Goal: Check status: Check status

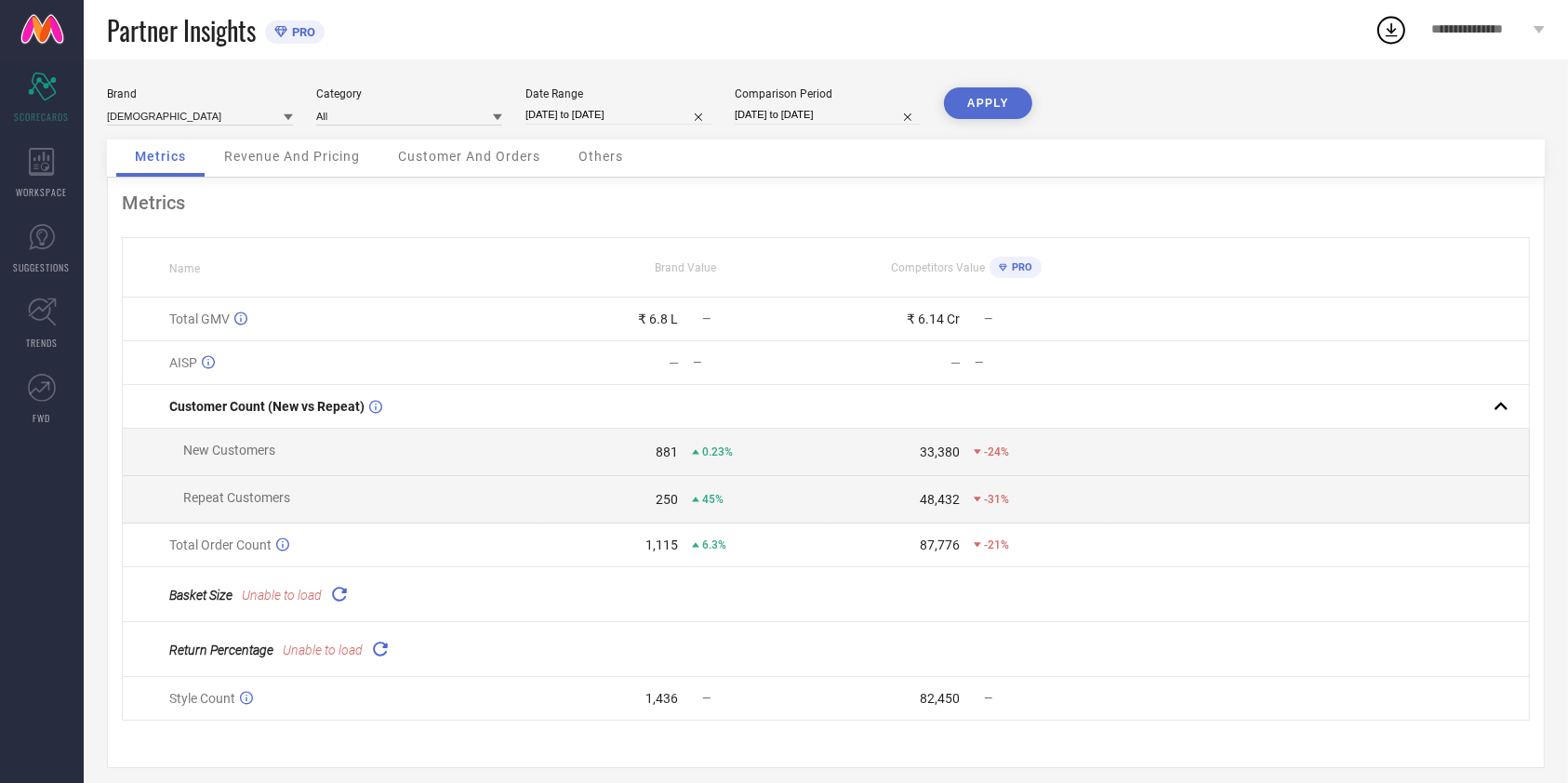
click at [646, 115] on input "[DATE] to [DATE]" at bounding box center [618, 115] width 186 height 20
select select "9"
select select "2025"
select select "10"
select select "2025"
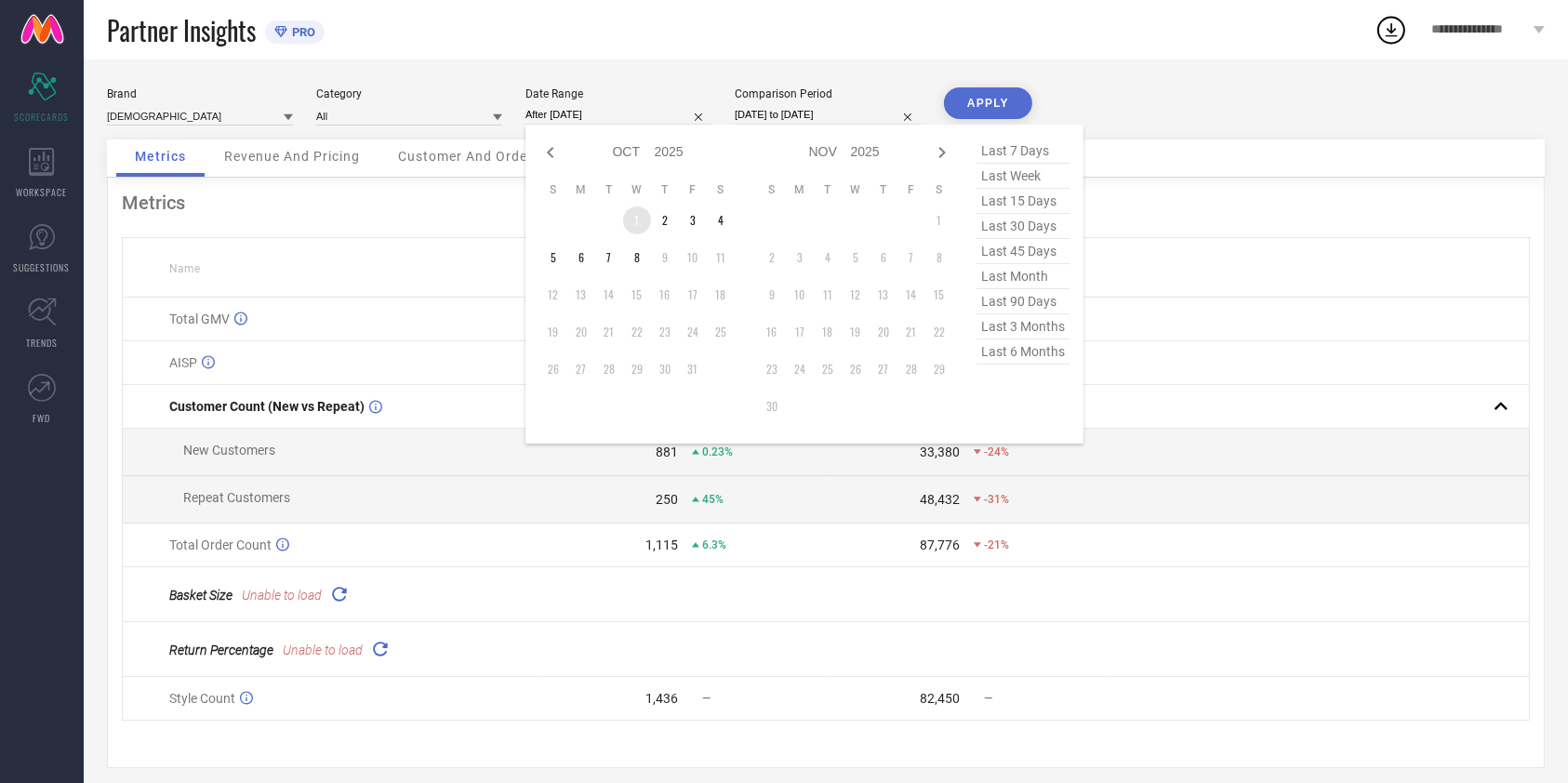
click at [639, 214] on td "1" at bounding box center [637, 220] width 28 height 28
type input "[DATE] to [DATE]"
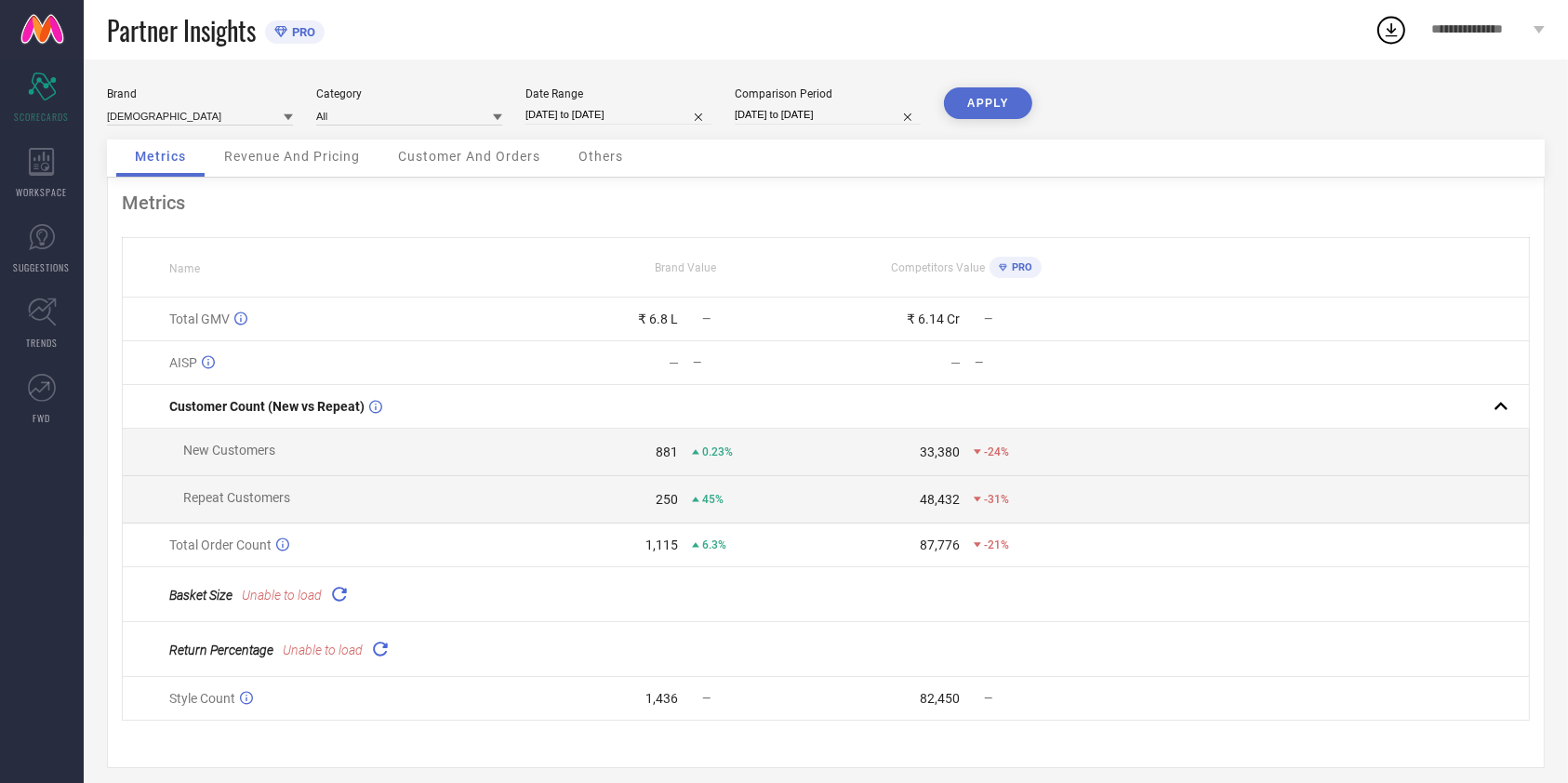
click at [985, 101] on button "APPLY" at bounding box center [988, 103] width 88 height 31
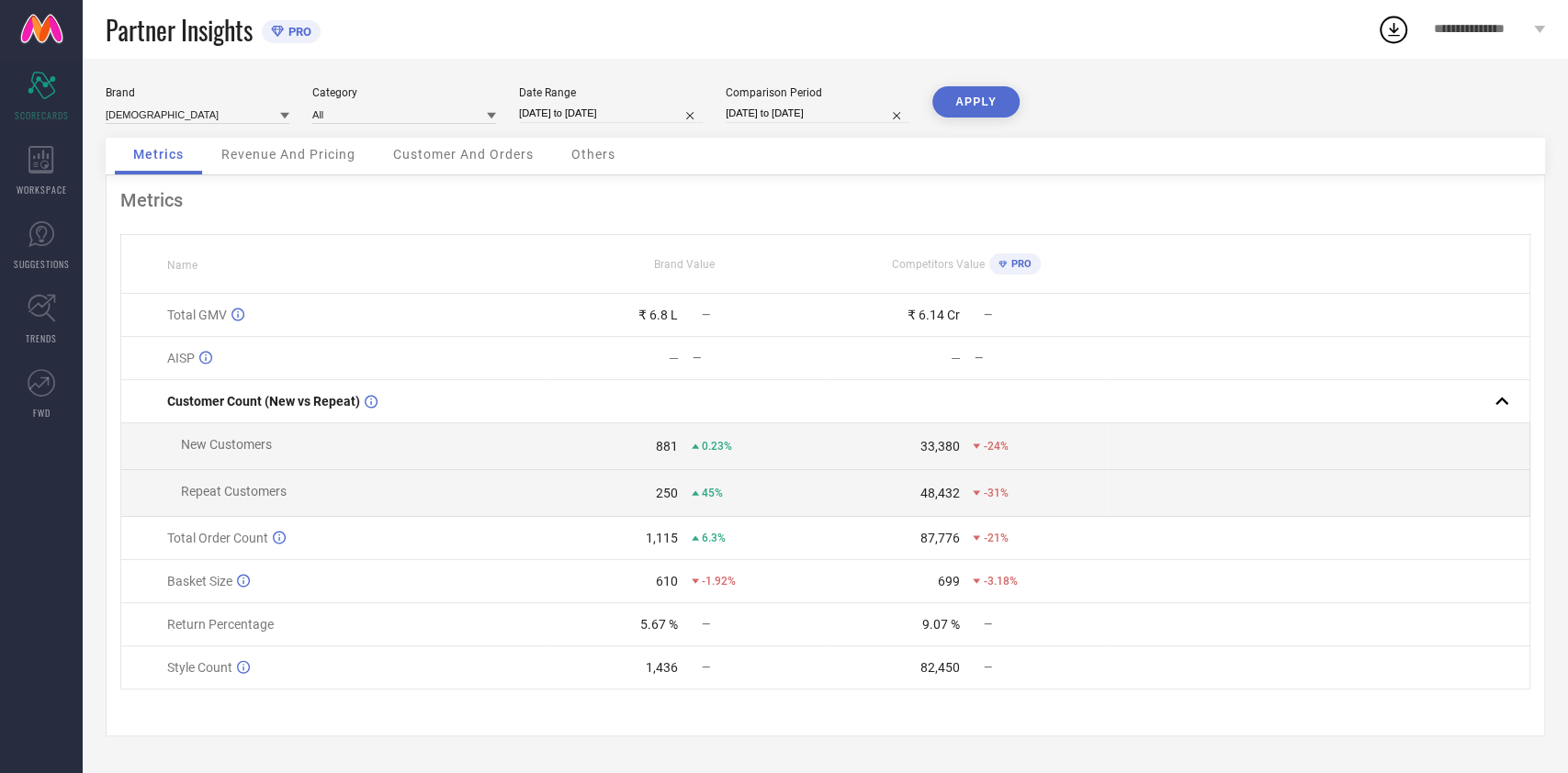
click at [563, 93] on div "Date Range" at bounding box center [611, 92] width 184 height 13
select select "9"
select select "2025"
select select "10"
select select "2025"
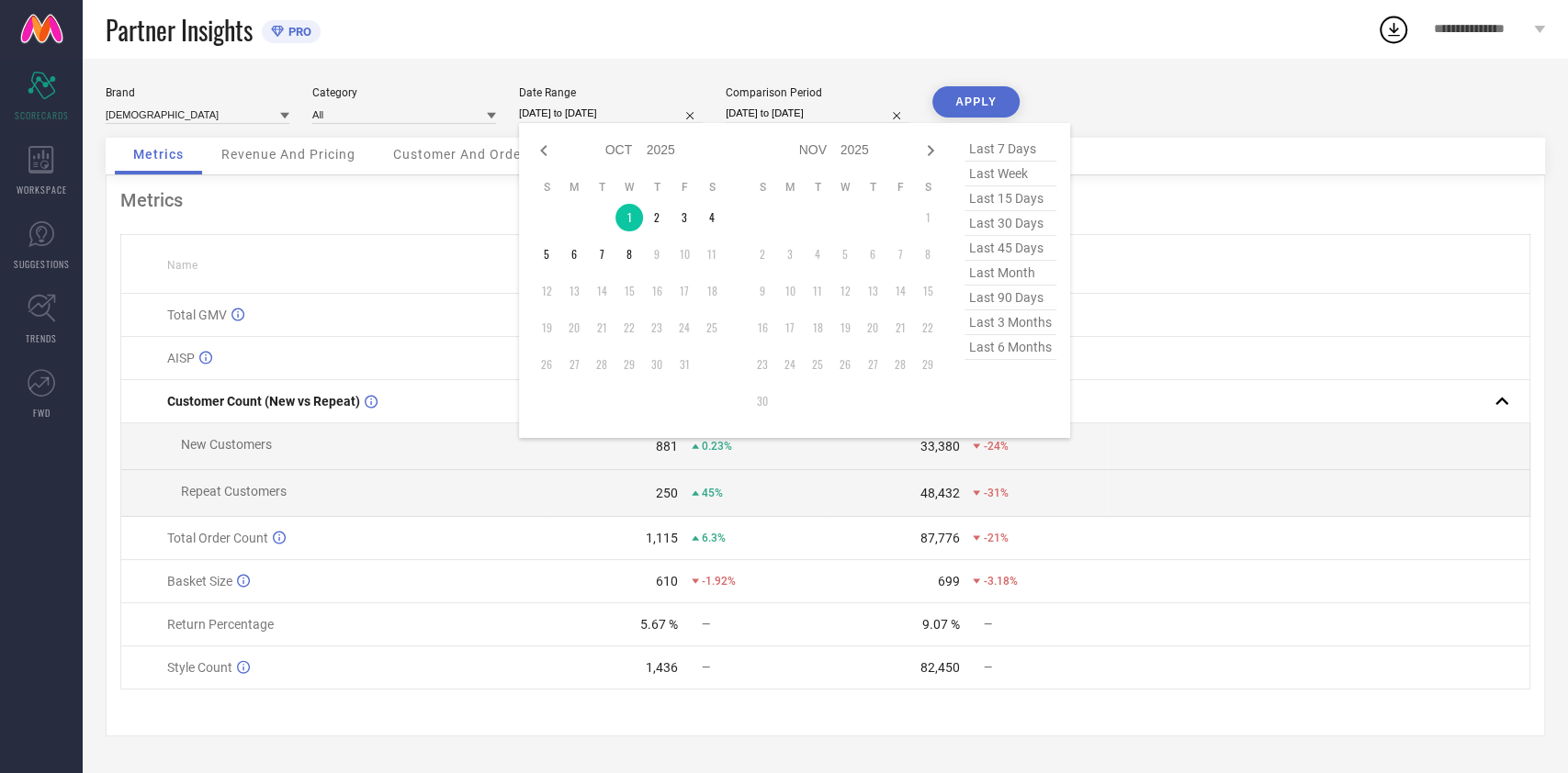
click at [584, 118] on input "[DATE] to [DATE]" at bounding box center [611, 113] width 184 height 19
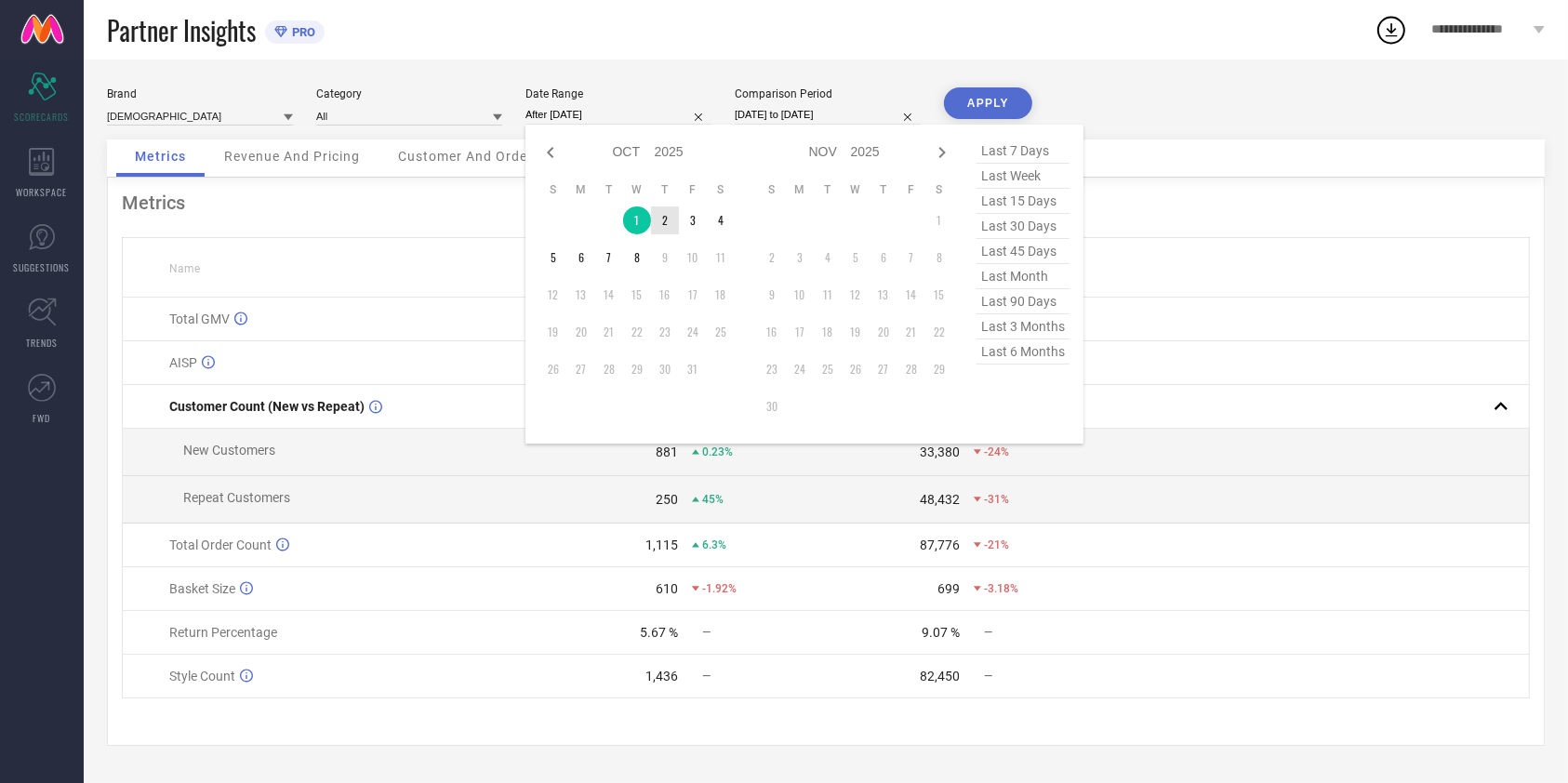
click at [660, 216] on td "2" at bounding box center [664, 220] width 28 height 28
type input "[DATE] to [DATE]"
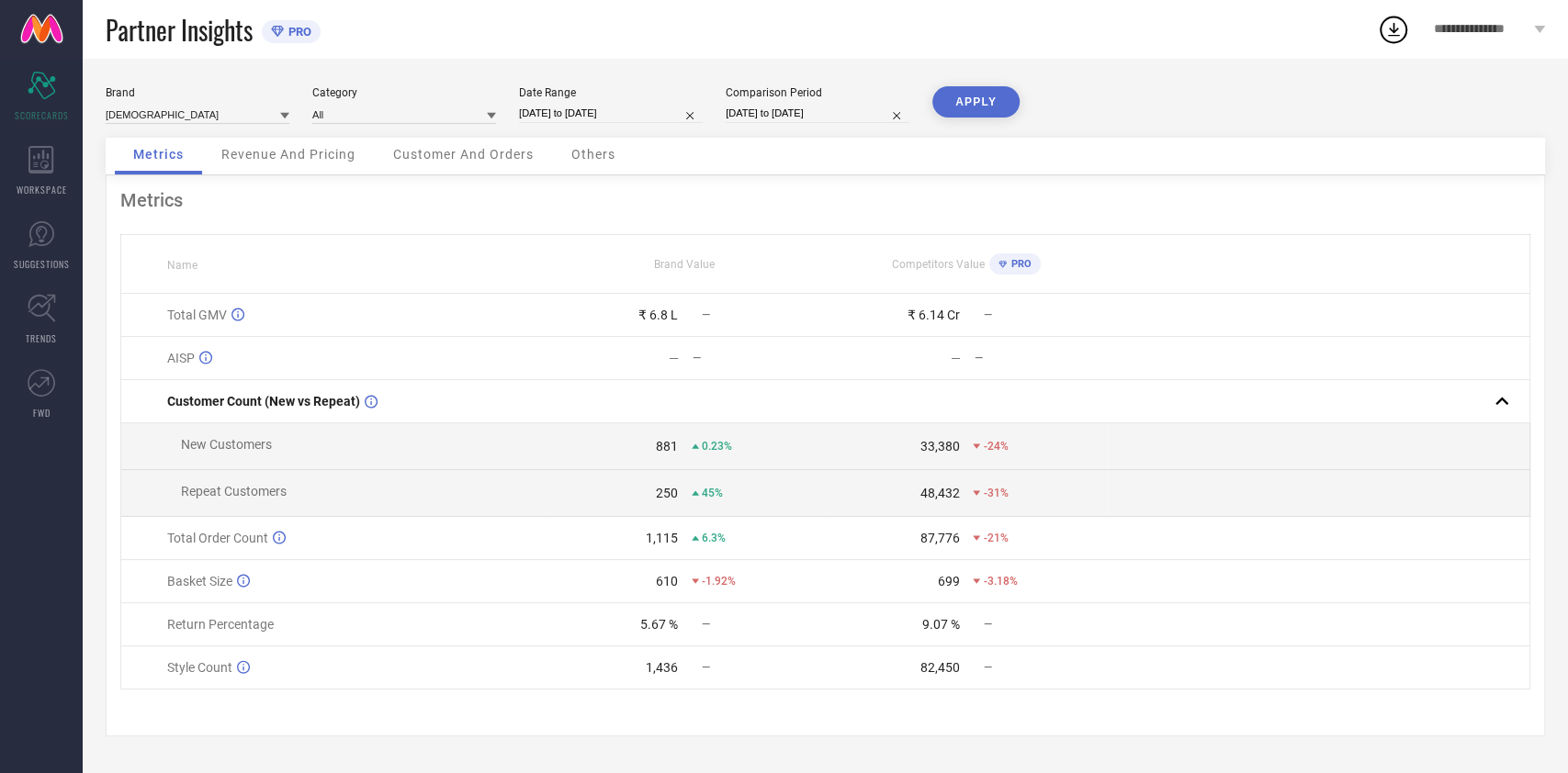
click at [987, 96] on button "APPLY" at bounding box center [976, 101] width 87 height 31
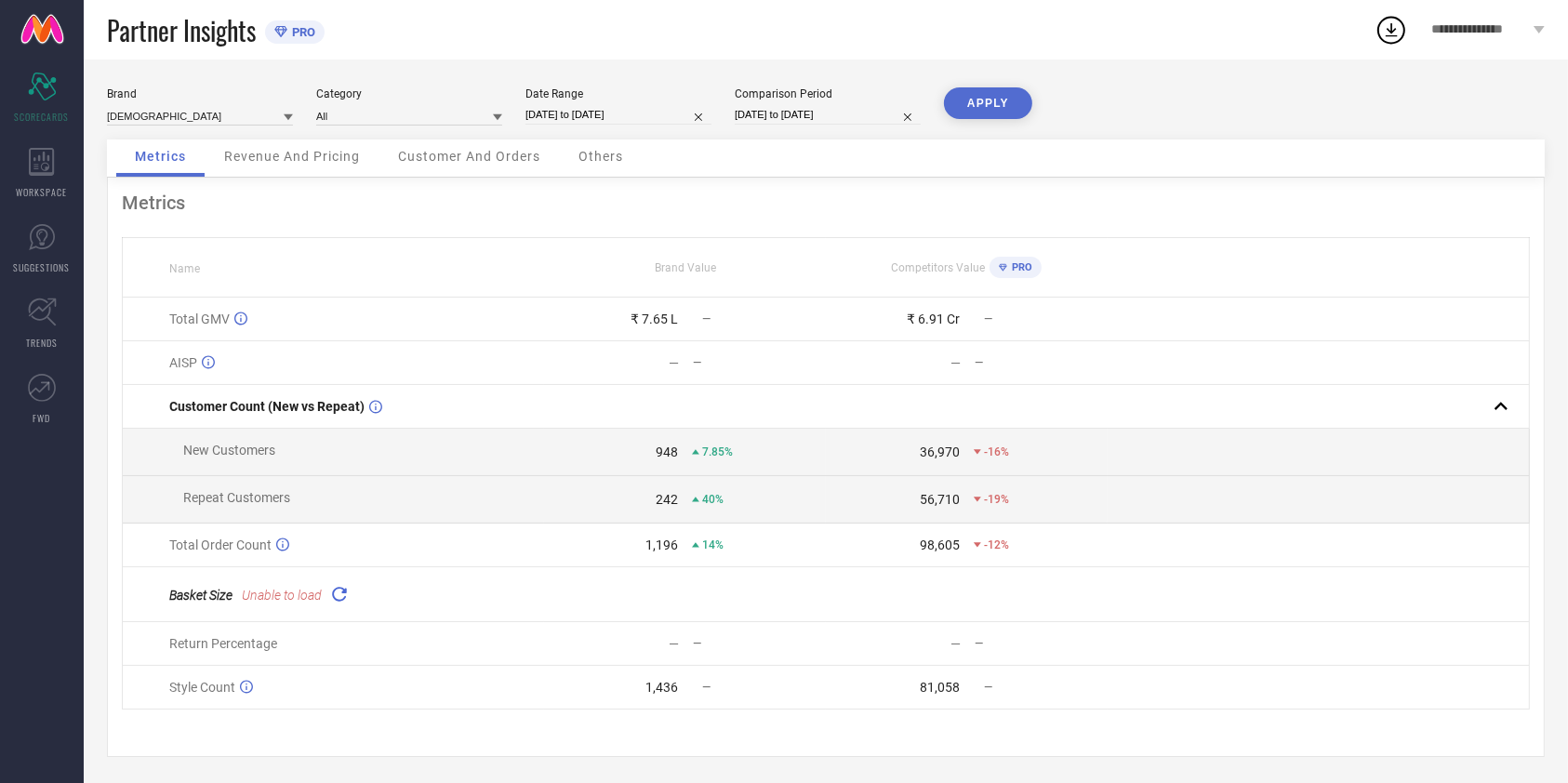
click at [603, 123] on div "[DATE] to [DATE]" at bounding box center [618, 115] width 186 height 20
select select "9"
select select "2025"
select select "10"
select select "2025"
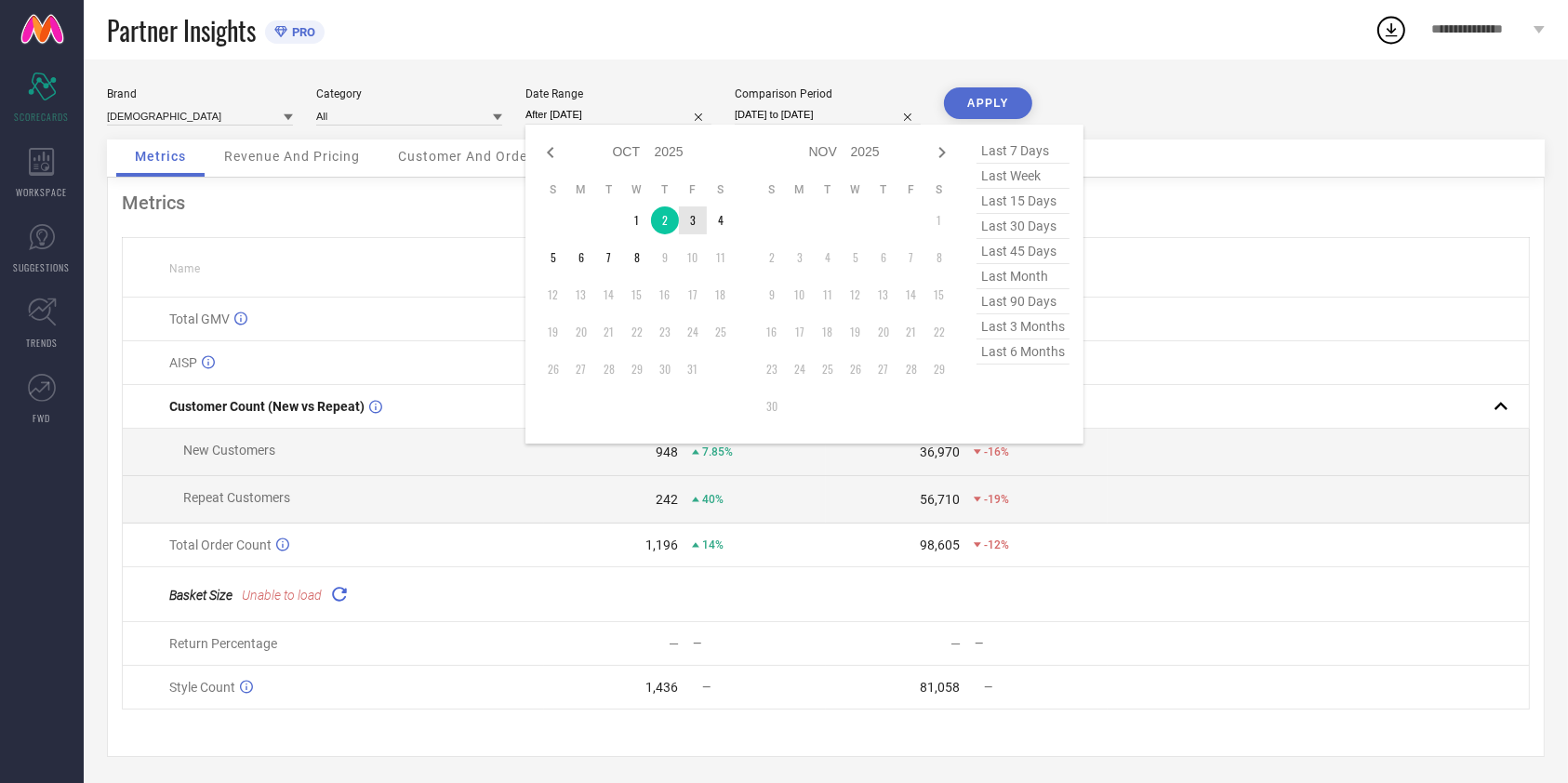
click at [694, 212] on td "3" at bounding box center [693, 220] width 28 height 28
type input "[DATE] to [DATE]"
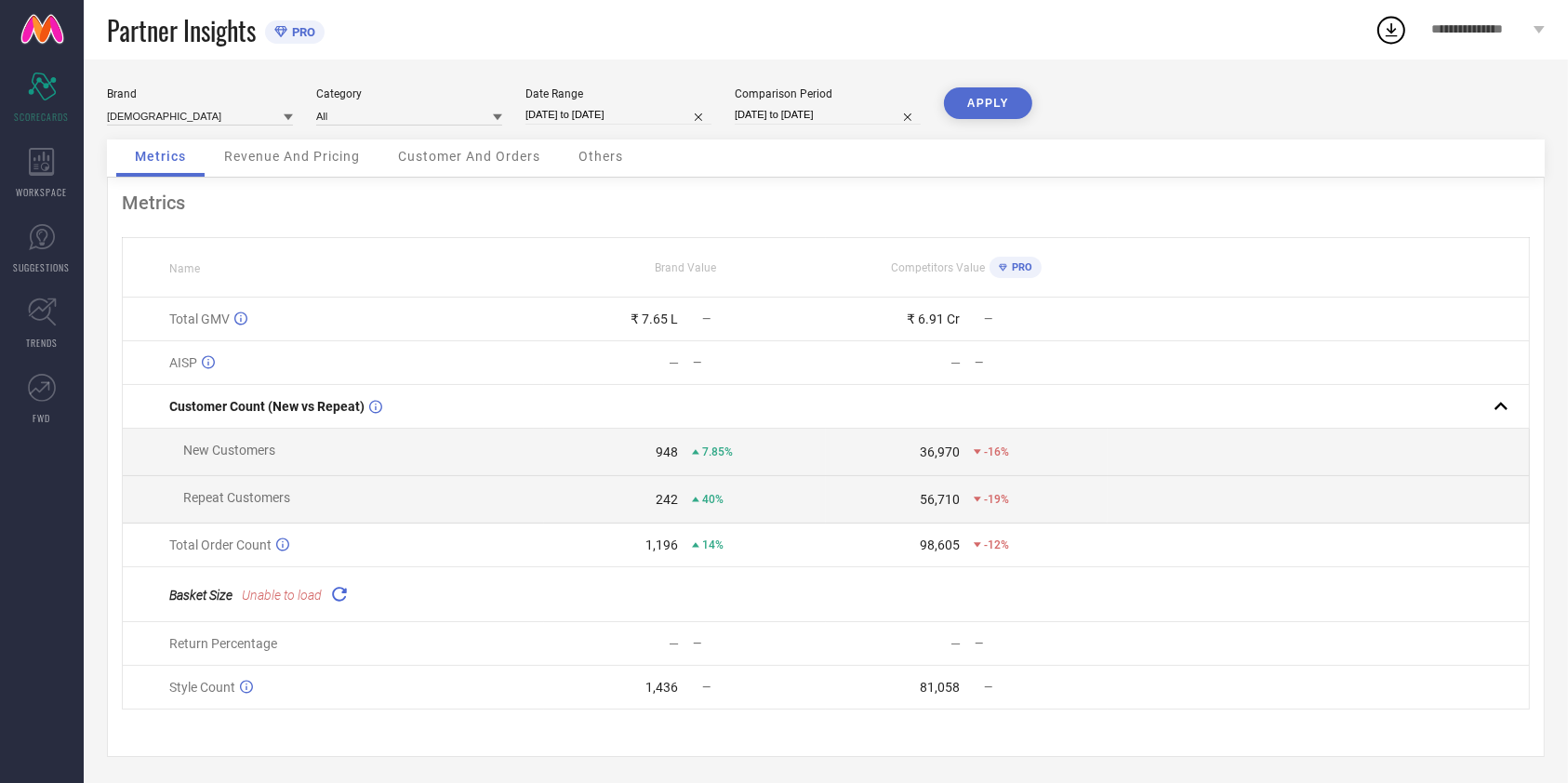
click at [1017, 104] on button "APPLY" at bounding box center [988, 103] width 88 height 31
click at [668, 117] on input "[DATE] to [DATE]" at bounding box center [618, 115] width 186 height 20
select select "9"
select select "2025"
select select "10"
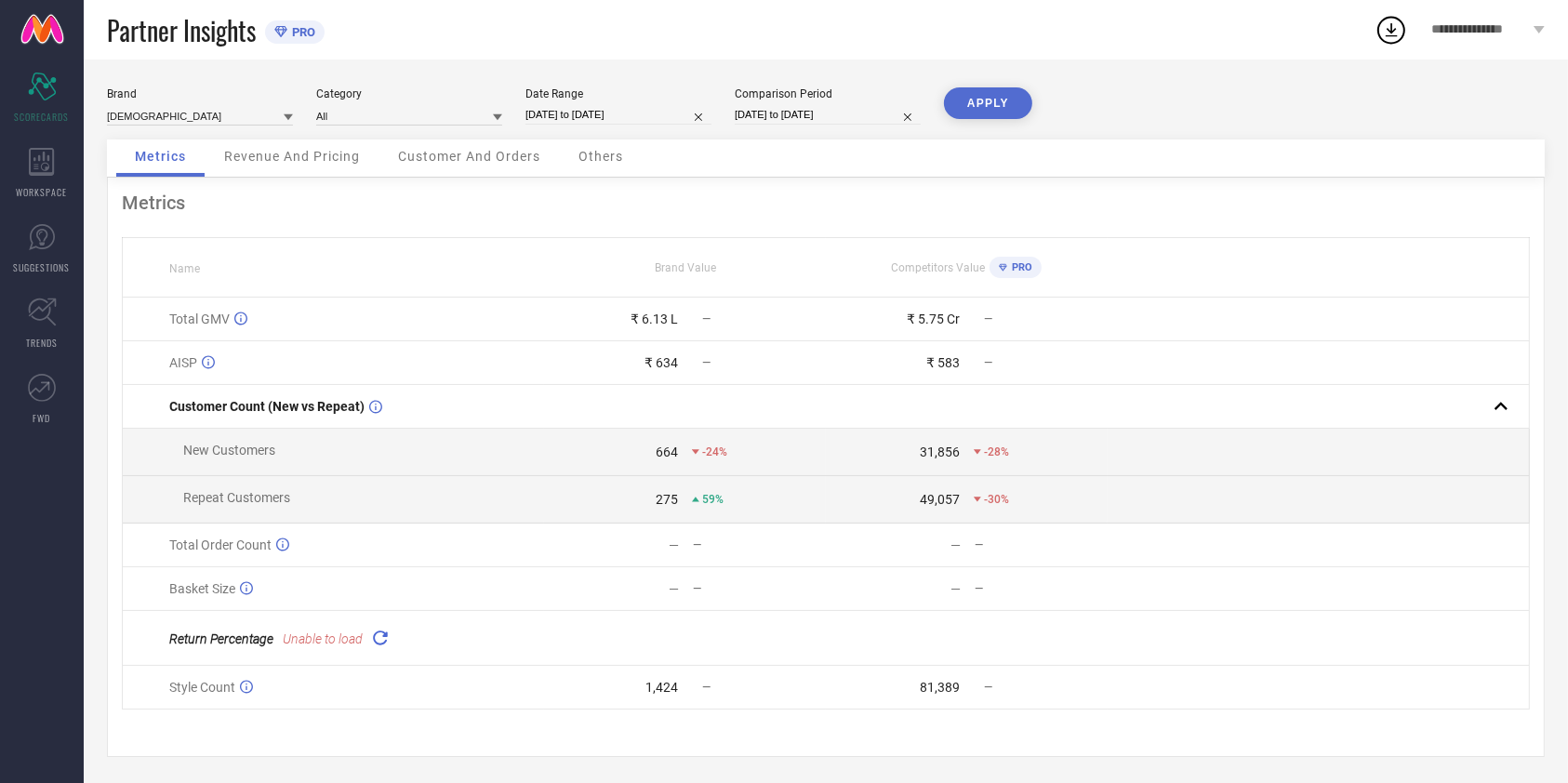
select select "2025"
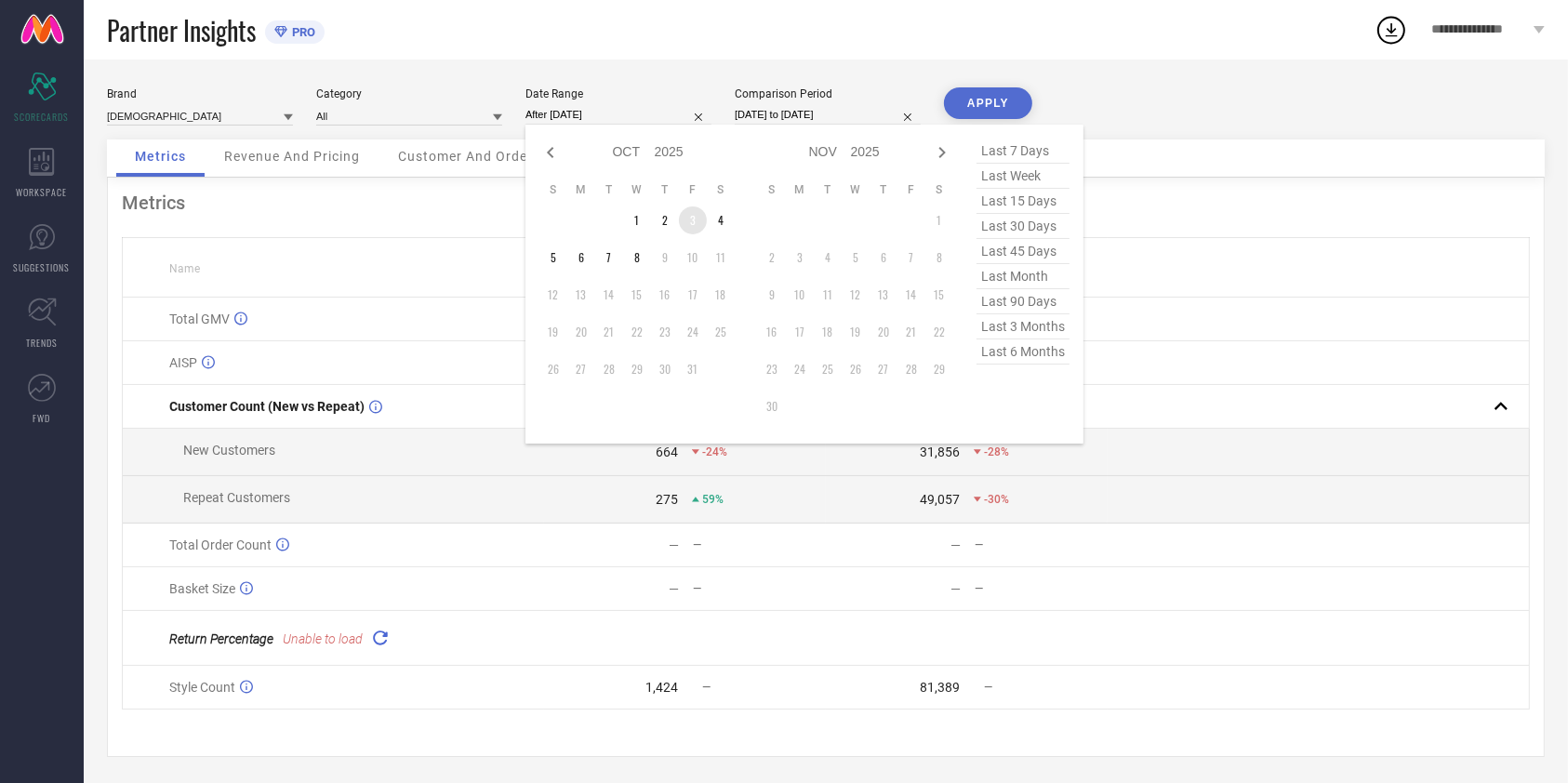
click at [694, 214] on td "3" at bounding box center [693, 220] width 28 height 28
type input "[DATE] to [DATE]"
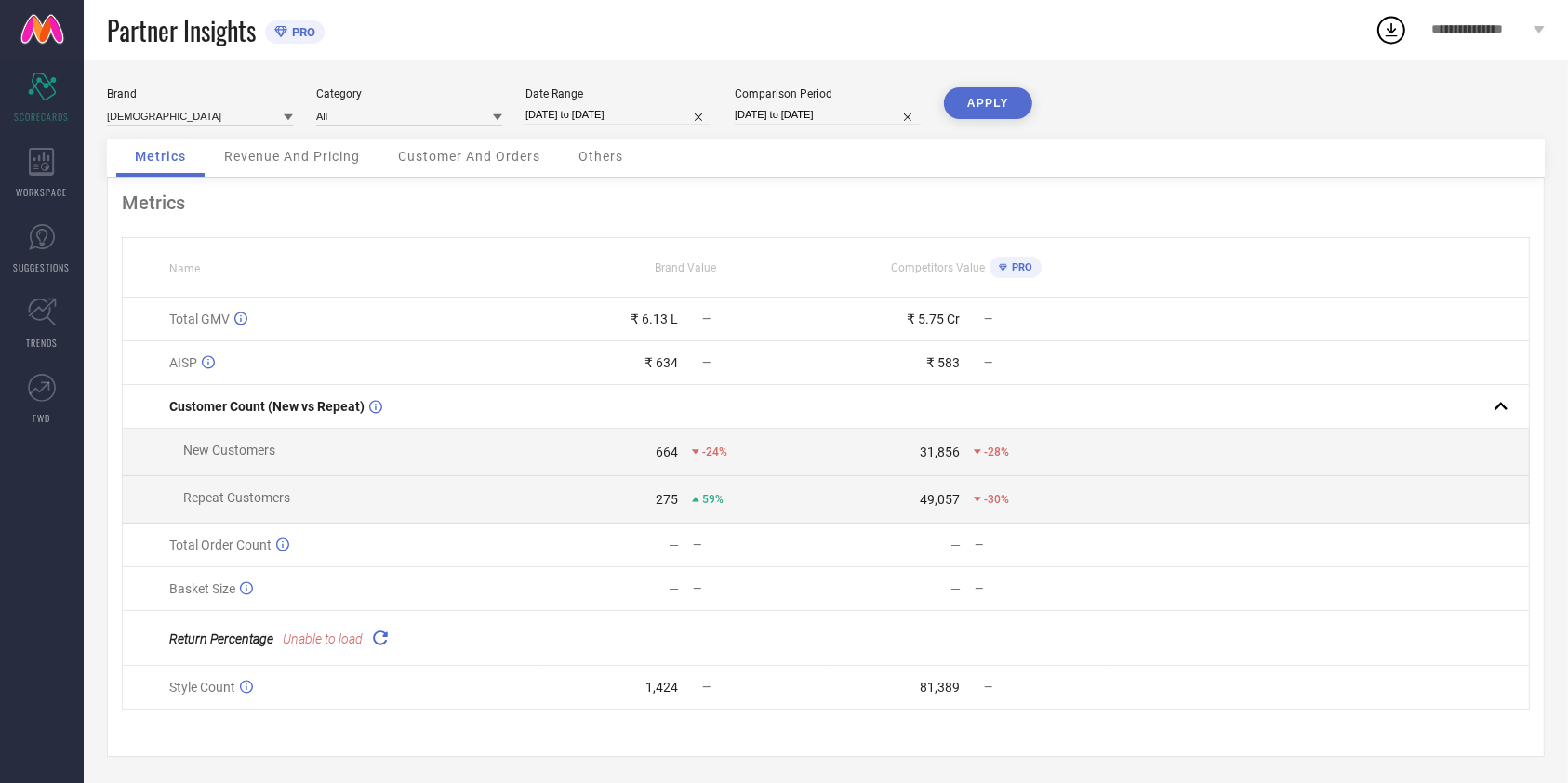
click at [982, 115] on button "APPLY" at bounding box center [988, 103] width 88 height 31
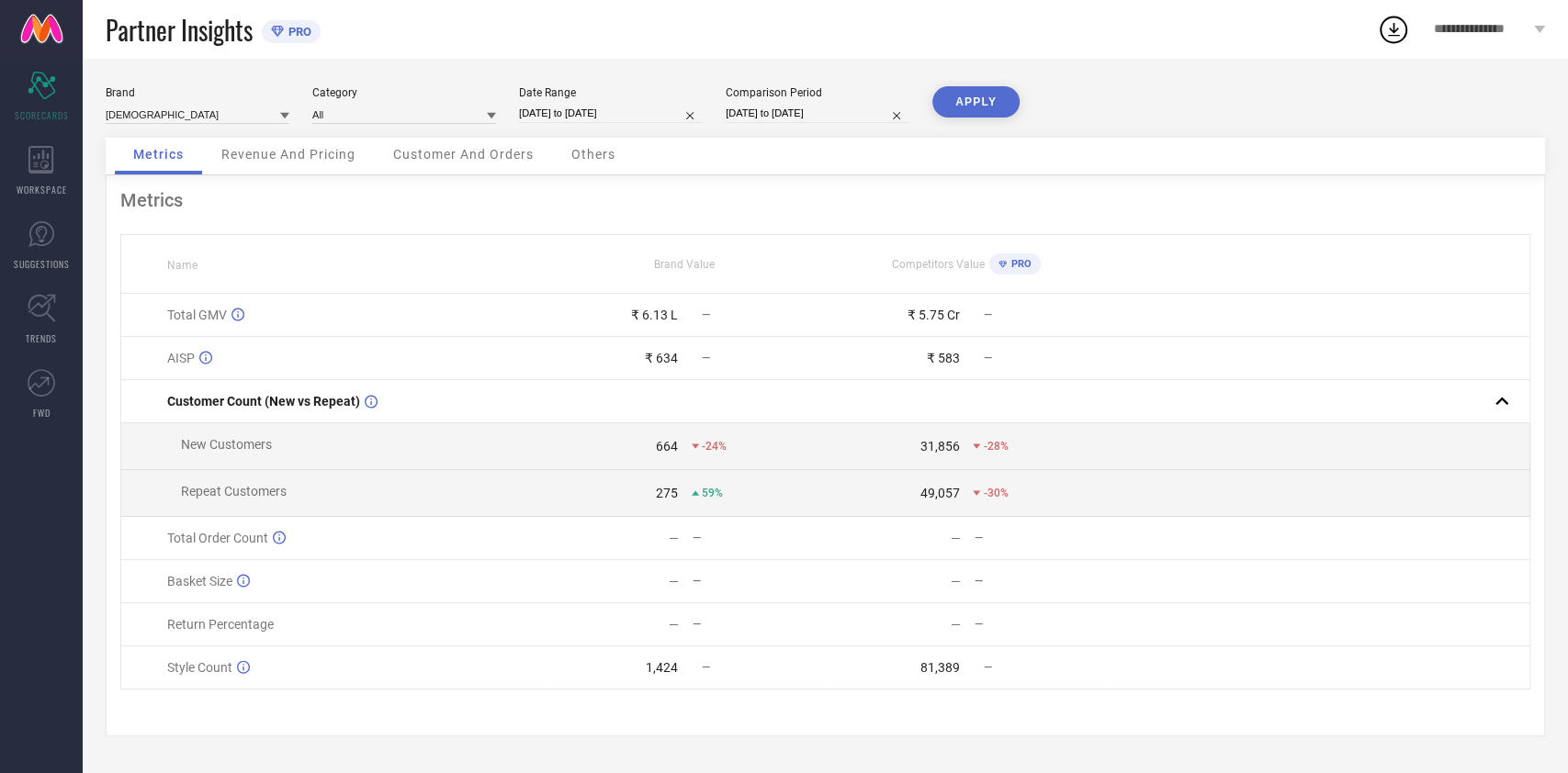
click at [545, 118] on input "[DATE] to [DATE]" at bounding box center [611, 113] width 184 height 19
select select "9"
select select "2025"
select select "10"
select select "2025"
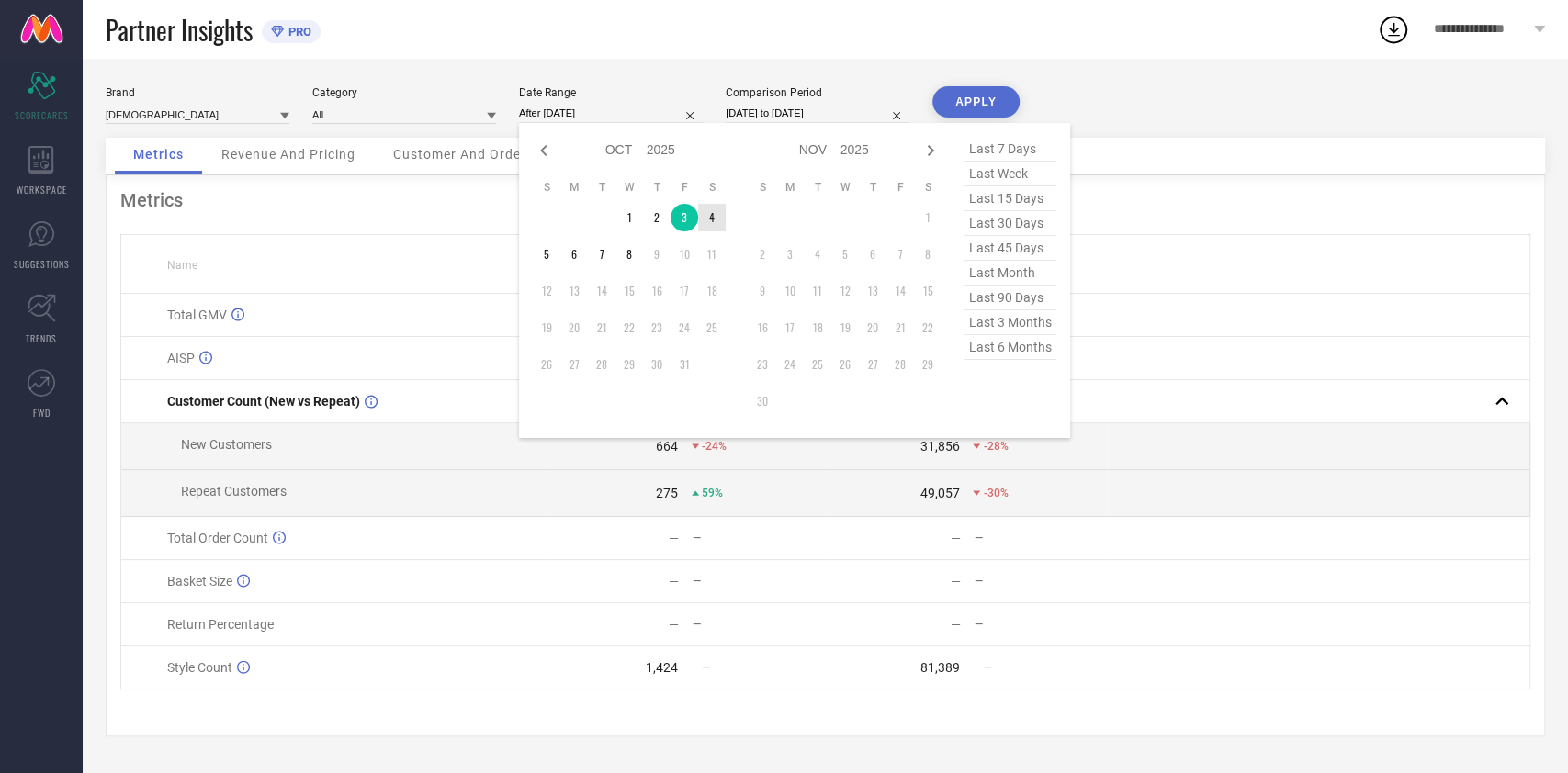
click at [703, 219] on td "4" at bounding box center [711, 217] width 28 height 28
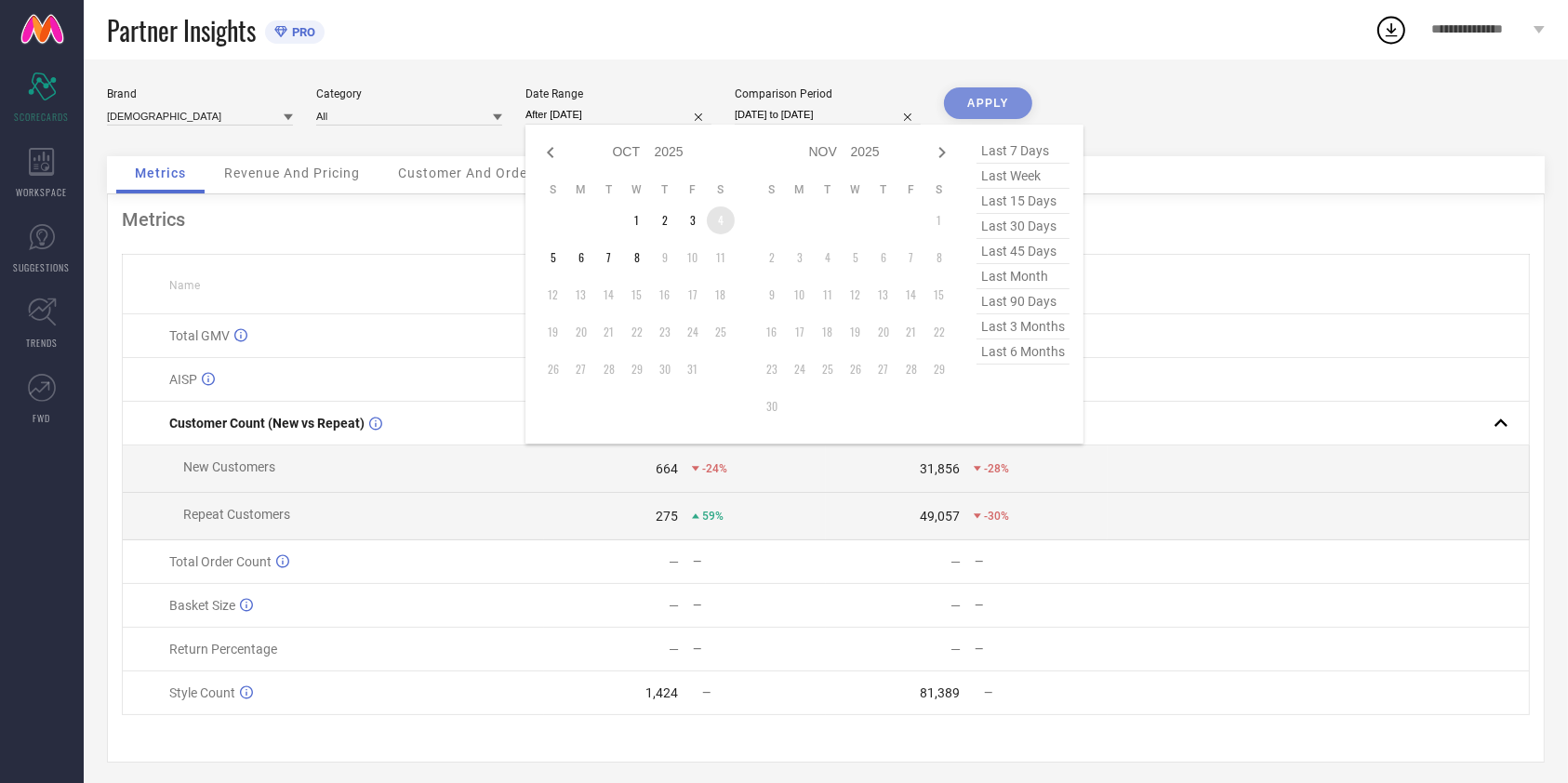
type input "[DATE] to [DATE]"
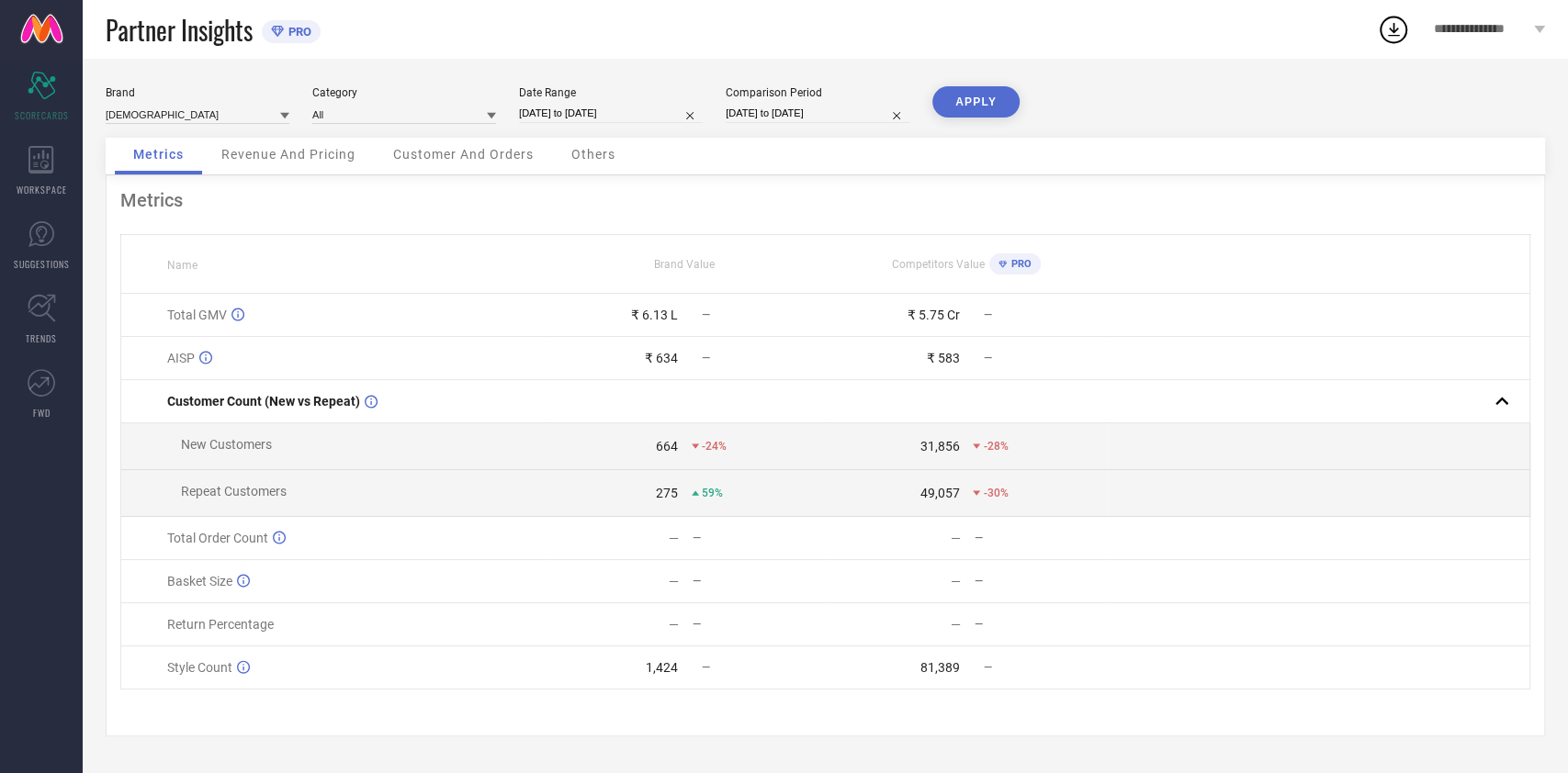
click at [988, 104] on button "APPLY" at bounding box center [976, 101] width 87 height 31
